Goal: Information Seeking & Learning: Learn about a topic

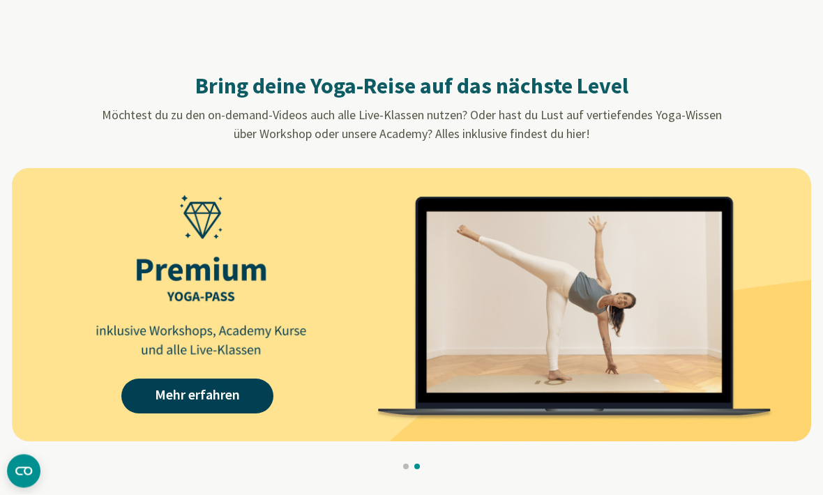
scroll to position [1187, 0]
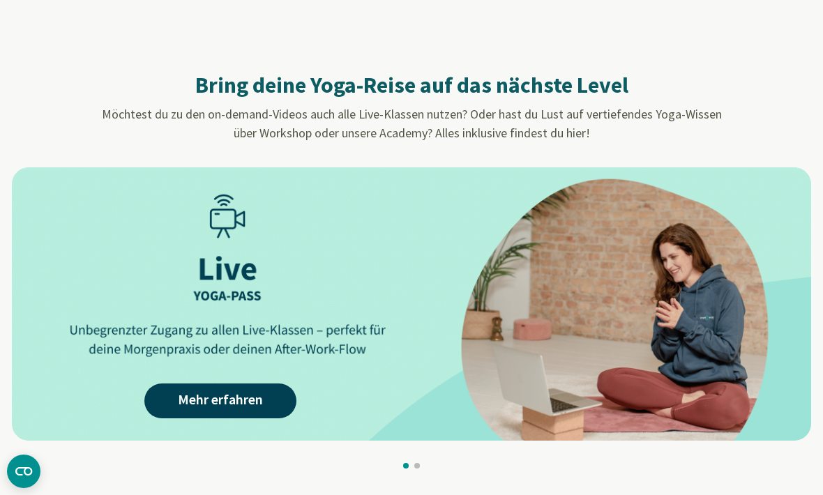
click at [185, 402] on link "Mehr erfahren" at bounding box center [220, 401] width 152 height 35
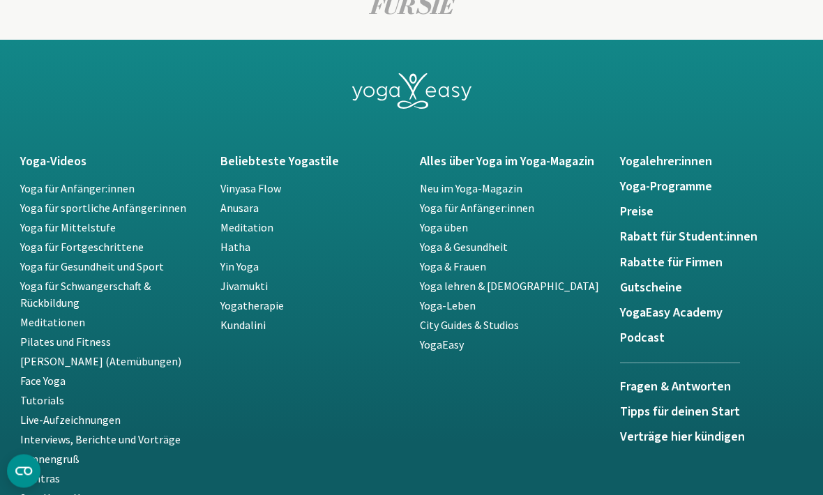
scroll to position [3230, 0]
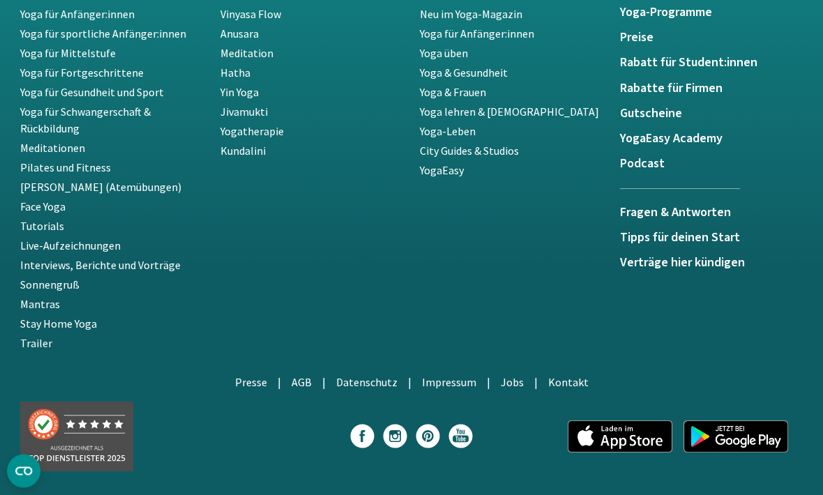
click at [462, 380] on link "Impressum" at bounding box center [449, 383] width 54 height 14
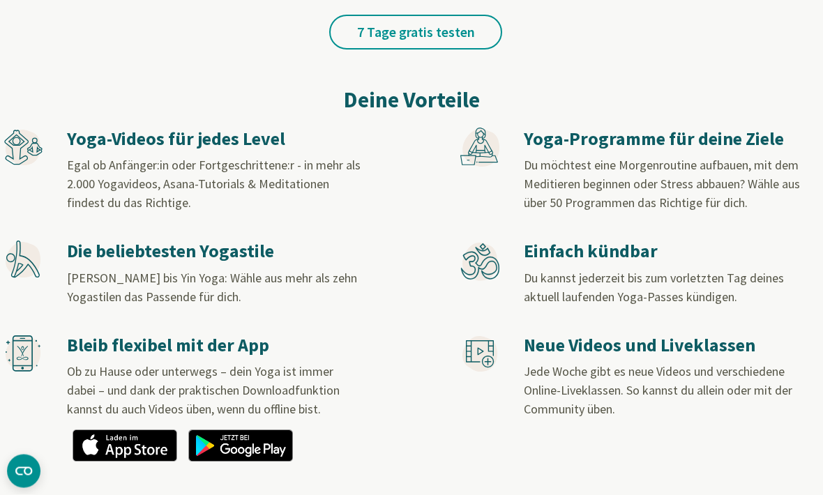
scroll to position [748, 0]
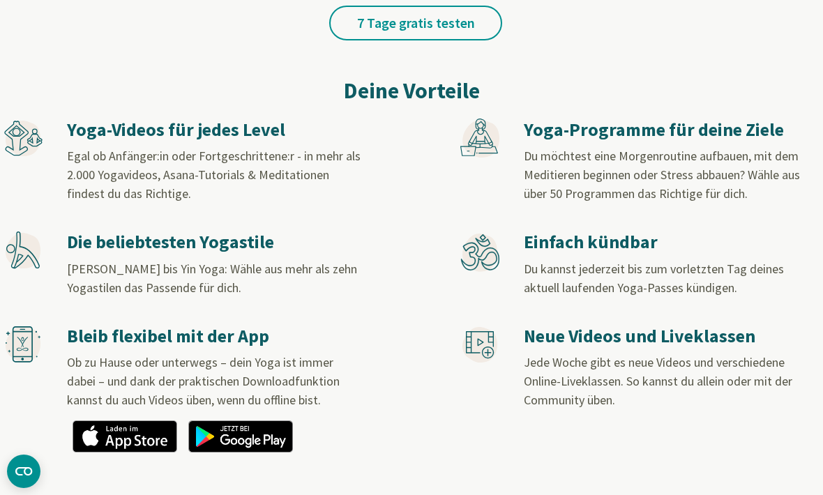
click at [82, 250] on h3 "Die beliebtesten Yogastile" at bounding box center [214, 242] width 294 height 23
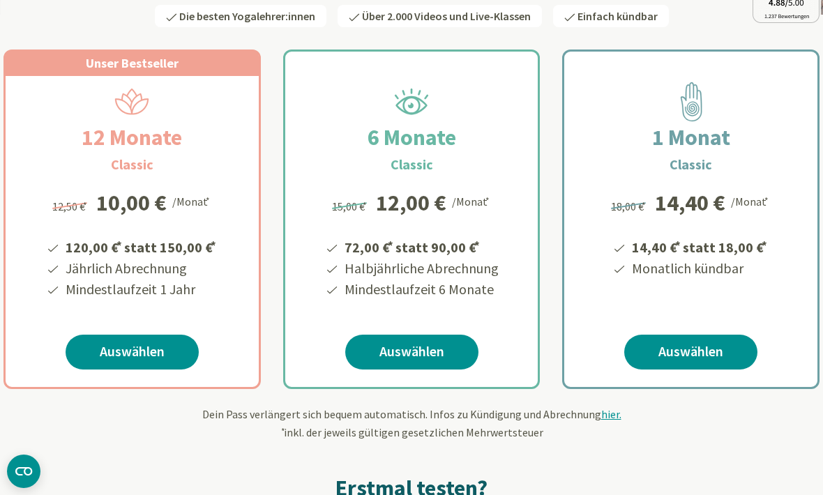
scroll to position [0, 0]
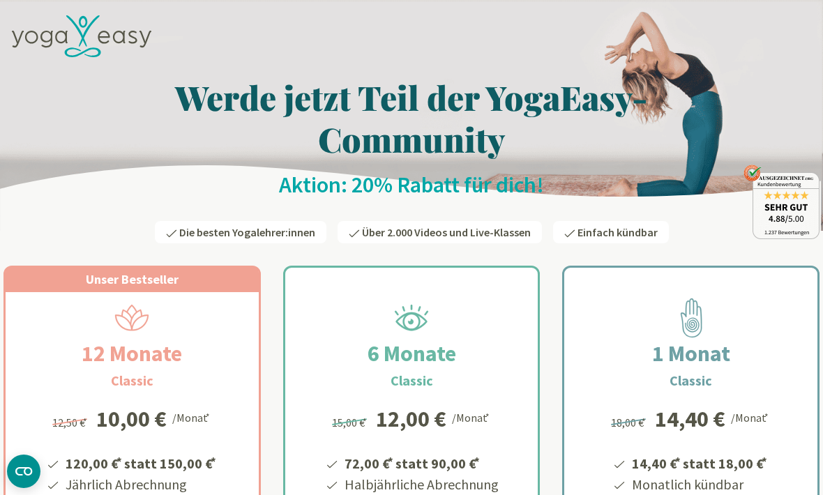
click at [54, 33] on icon at bounding box center [81, 36] width 139 height 43
